Goal: Find specific page/section: Find specific page/section

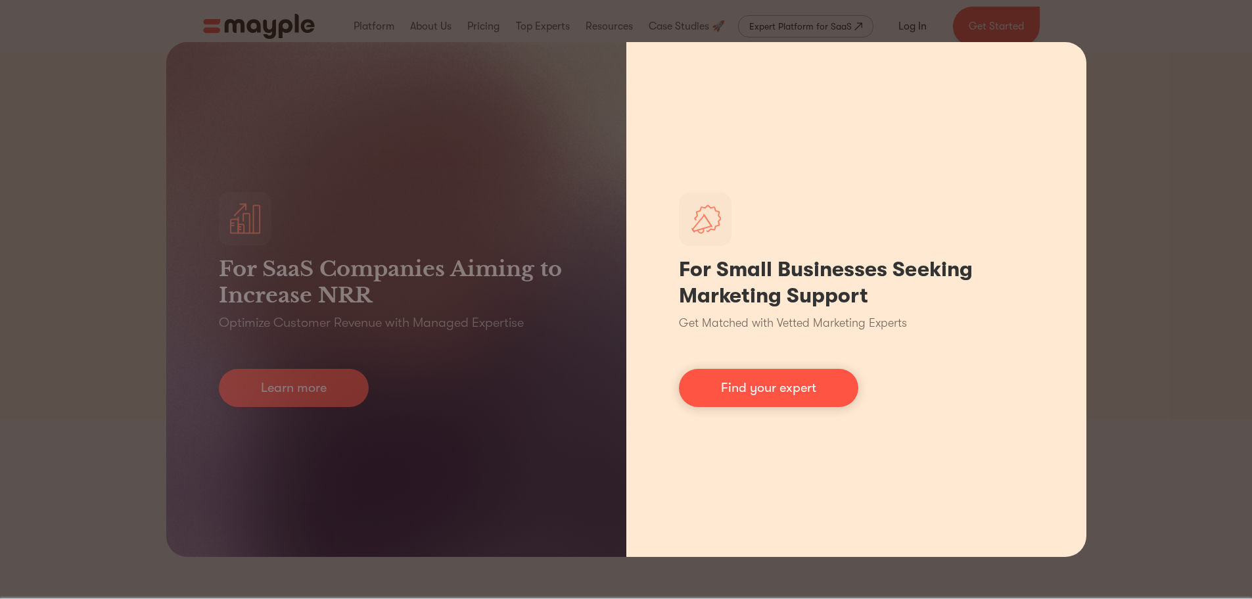
drag, startPoint x: 772, startPoint y: 419, endPoint x: 775, endPoint y: 413, distance: 7.3
click at [773, 415] on div "For Small Businesses Seeking Marketing Support Get Matched with Vetted Marketin…" at bounding box center [856, 299] width 460 height 515
click at [777, 407] on div "For Small Businesses Seeking Marketing Support Get Matched with Vetted Marketin…" at bounding box center [856, 299] width 460 height 515
click at [779, 393] on link "Find your expert" at bounding box center [768, 388] width 179 height 38
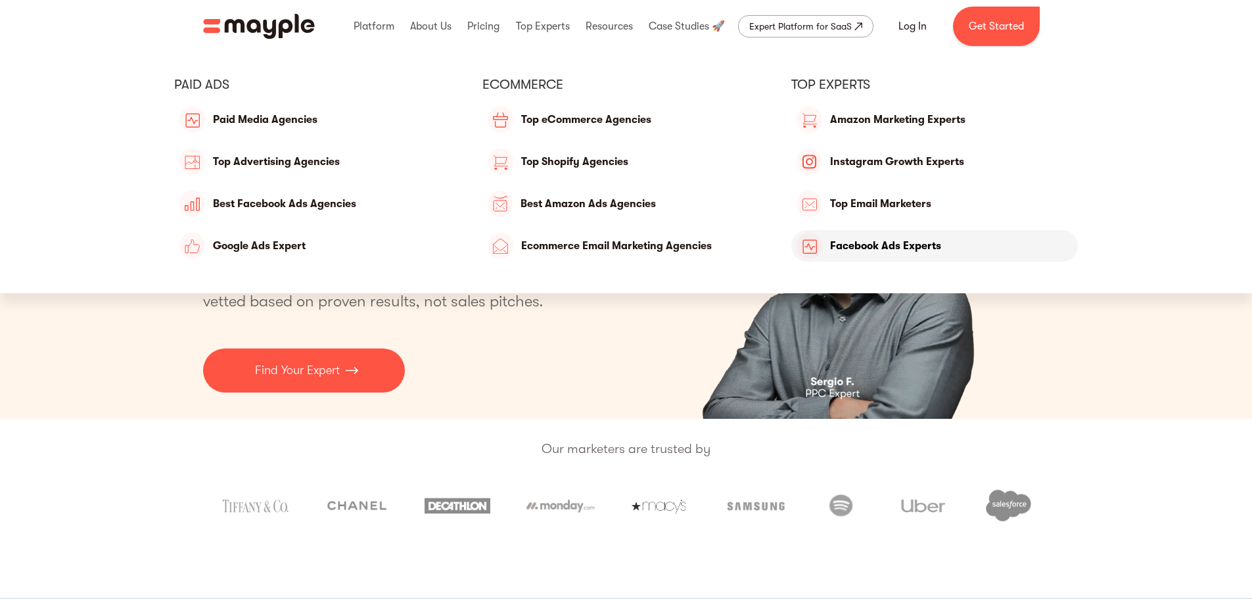
click at [862, 238] on link "Facebook Ads Experts" at bounding box center [934, 246] width 287 height 32
